Goal: Find specific page/section: Find specific page/section

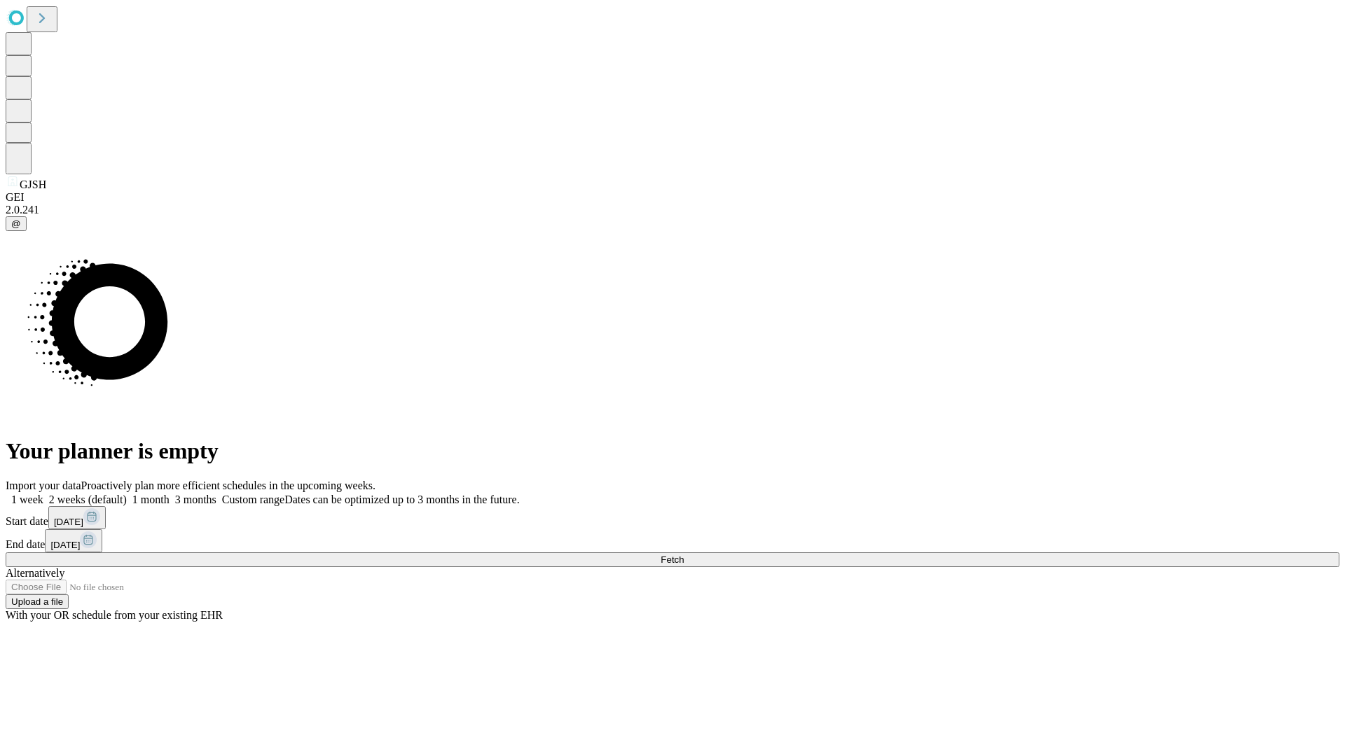
click at [683, 555] on span "Fetch" at bounding box center [671, 560] width 23 height 11
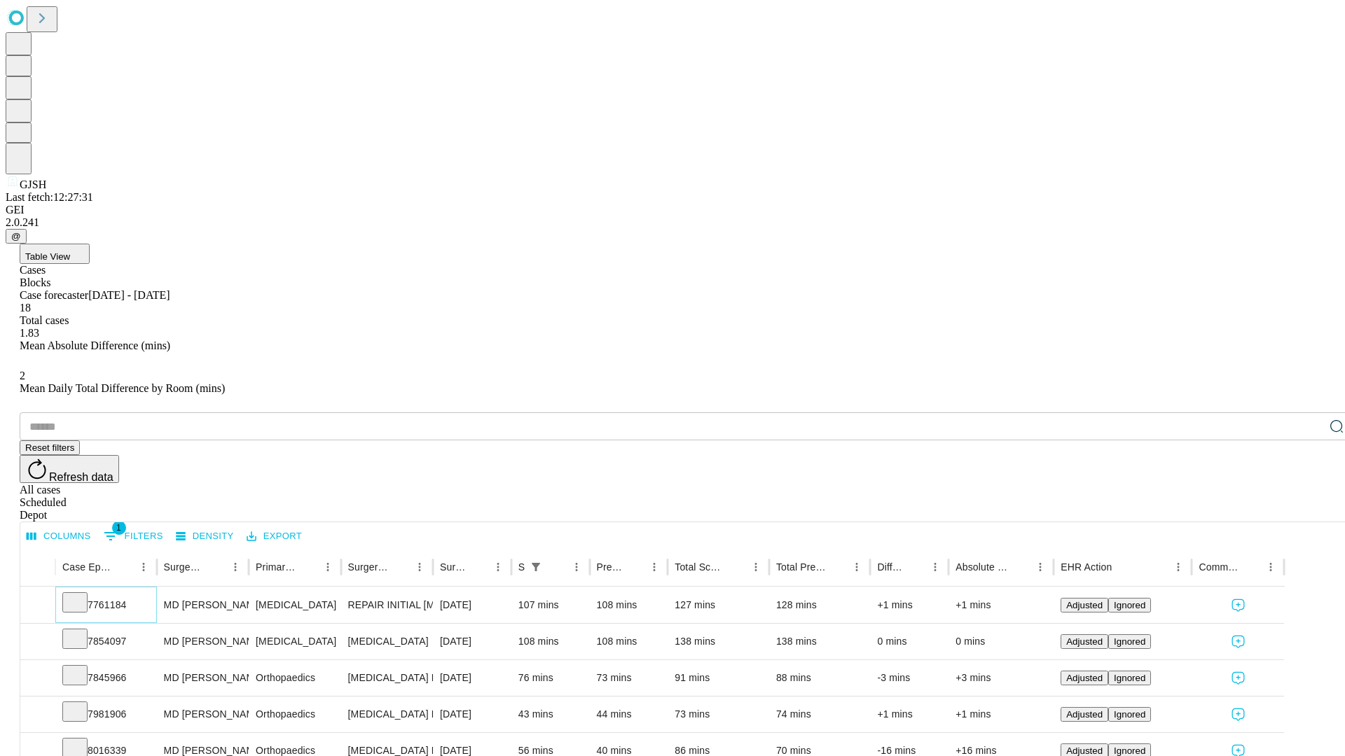
click at [82, 595] on icon at bounding box center [75, 602] width 14 height 14
